Goal: Task Accomplishment & Management: Manage account settings

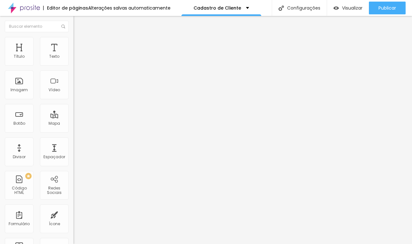
click at [78, 62] on div "Aniversário Infantil" at bounding box center [110, 60] width 65 height 6
click at [73, 65] on img at bounding box center [75, 67] width 4 height 4
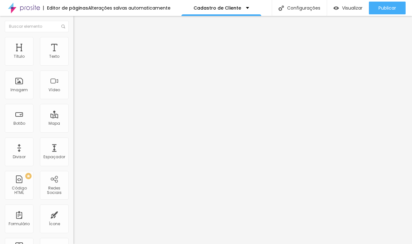
type input "Data de [PERSON_NAME]"
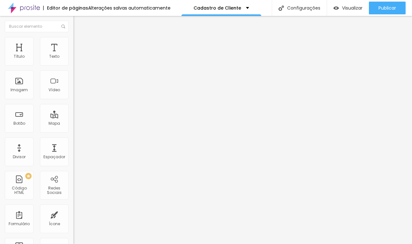
scroll to position [27, 0]
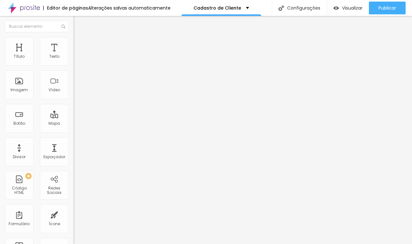
scroll to position [27, 0]
